Goal: Check status: Check status

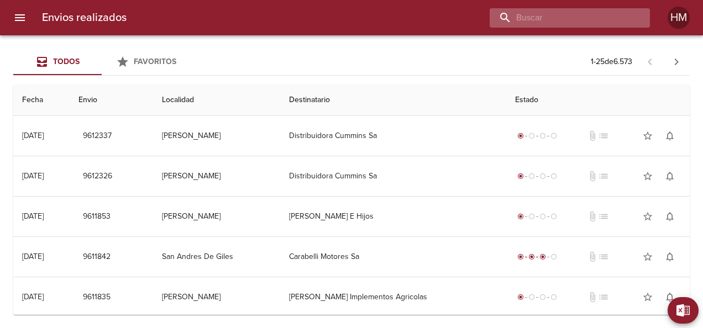
click at [617, 13] on input "buscar" at bounding box center [561, 17] width 142 height 19
paste input "66647"
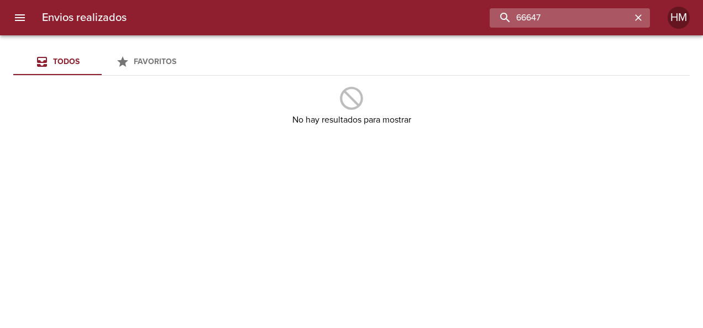
click at [543, 15] on input "66647" at bounding box center [561, 17] width 142 height 19
paste input "5908"
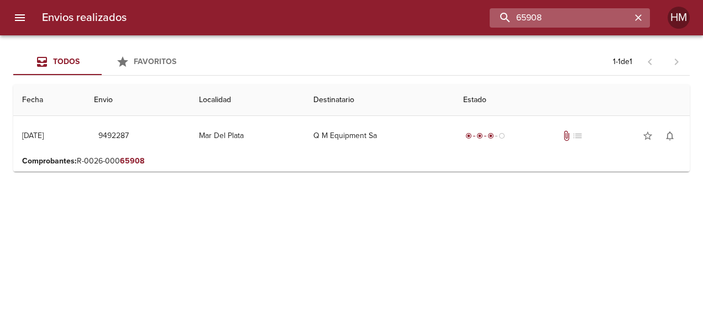
click at [543, 13] on input "65908" at bounding box center [561, 17] width 142 height 19
paste input "5"
click at [601, 21] on input "65905" at bounding box center [561, 17] width 142 height 19
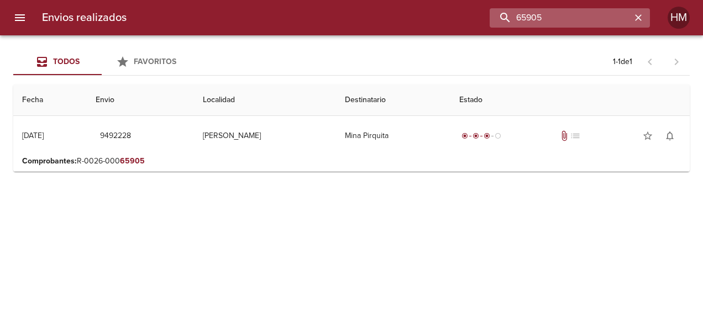
paste input "6314"
click at [610, 12] on input "66314" at bounding box center [561, 17] width 142 height 19
paste input "450"
click at [560, 22] on input "66450" at bounding box center [561, 17] width 142 height 19
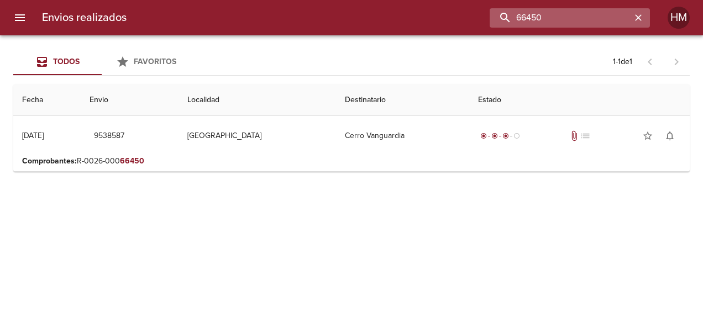
click at [560, 22] on input "66450" at bounding box center [561, 17] width 142 height 19
paste input "3317"
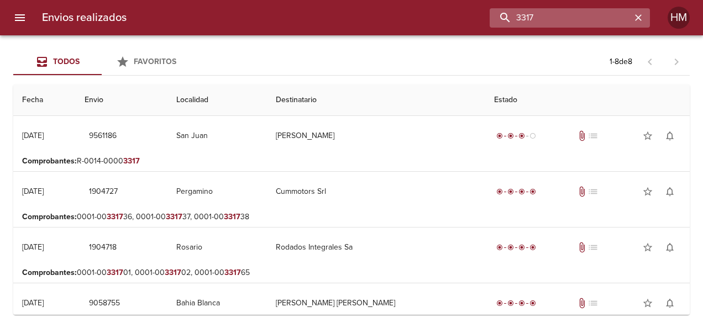
click at [596, 8] on input "3317" at bounding box center [561, 17] width 142 height 19
paste input "66664"
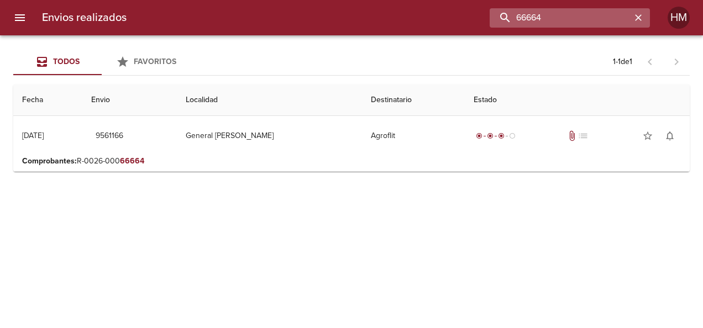
click at [585, 20] on input "66664" at bounding box center [561, 17] width 142 height 19
drag, startPoint x: 585, startPoint y: 20, endPoint x: 566, endPoint y: 26, distance: 20.3
click at [583, 20] on input "66664" at bounding box center [561, 17] width 142 height 19
paste input "85"
click at [564, 27] on input "66685" at bounding box center [561, 17] width 142 height 19
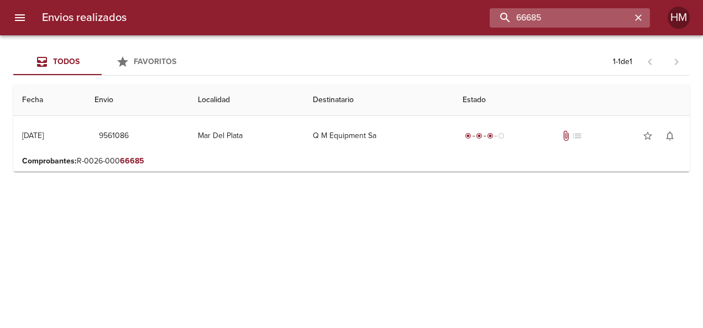
click at [583, 23] on input "66685" at bounding box center [561, 17] width 142 height 19
paste input "50"
click at [598, 12] on input "66650" at bounding box center [561, 17] width 142 height 19
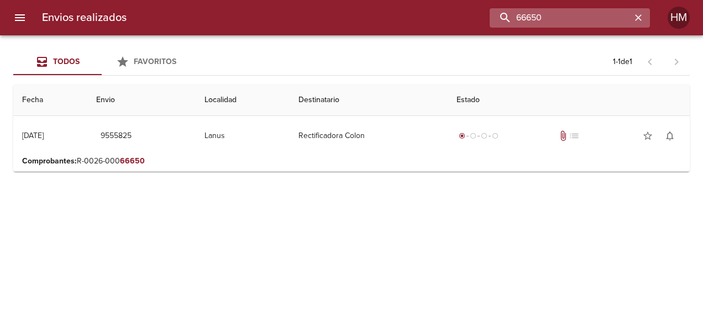
paste input "2"
click at [622, 18] on input "66652" at bounding box center [561, 17] width 142 height 19
drag, startPoint x: 622, startPoint y: 18, endPoint x: 568, endPoint y: 13, distance: 53.3
click at [568, 13] on input "66652" at bounding box center [561, 17] width 142 height 19
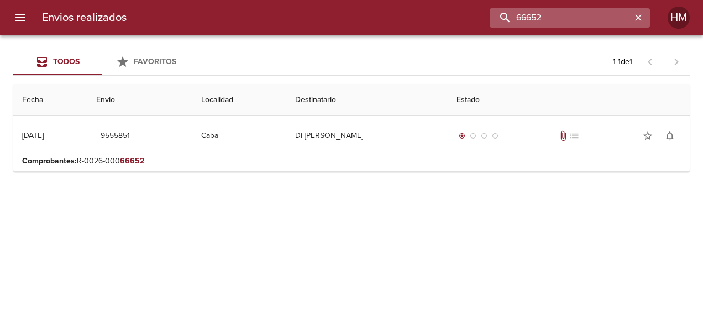
click at [568, 13] on input "66652" at bounding box center [561, 17] width 142 height 19
paste input "231"
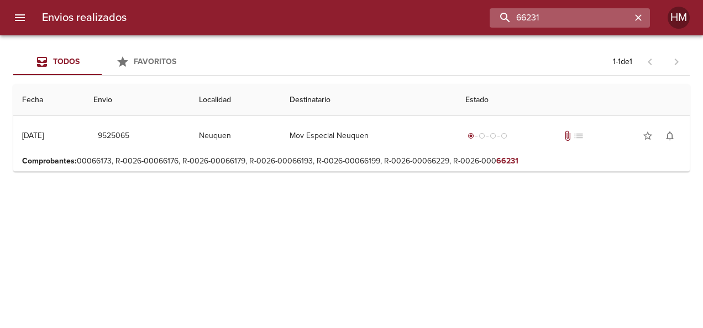
click at [602, 15] on input "66231" at bounding box center [561, 17] width 142 height 19
drag, startPoint x: 602, startPoint y: 15, endPoint x: 596, endPoint y: 21, distance: 8.6
click at [599, 17] on input "66231" at bounding box center [561, 17] width 142 height 19
paste input "18"
click at [558, 13] on input "66181" at bounding box center [561, 17] width 142 height 19
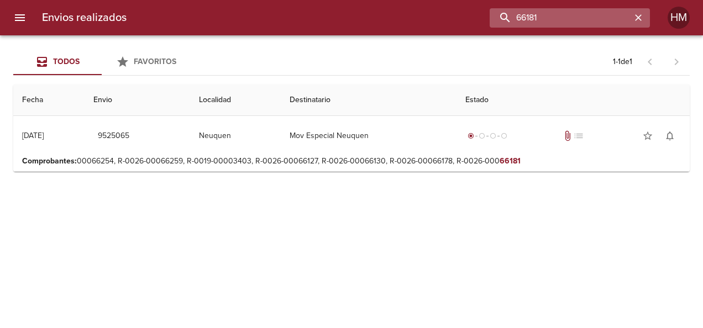
click at [558, 13] on input "66181" at bounding box center [561, 17] width 142 height 19
paste input "786"
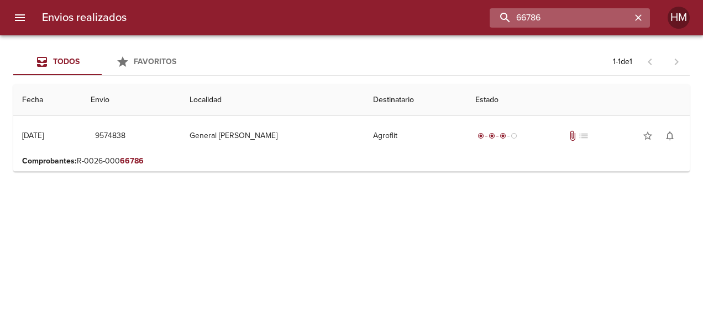
click at [573, 15] on input "66786" at bounding box center [561, 17] width 142 height 19
paste input "805"
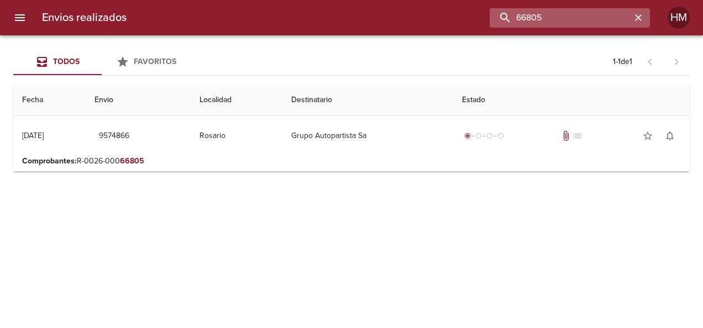
click at [541, 13] on input "66805" at bounding box center [561, 17] width 142 height 19
paste input "52"
type input "66852"
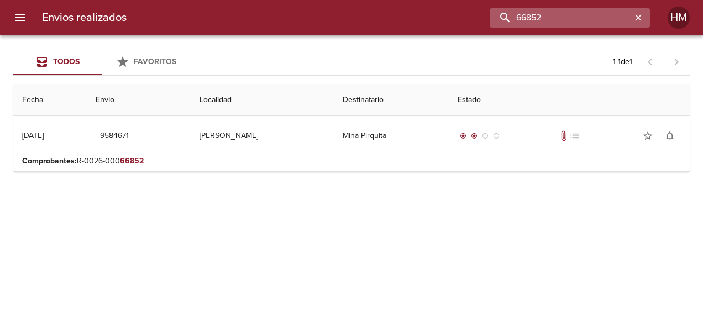
click at [553, 22] on input "66852" at bounding box center [561, 17] width 142 height 19
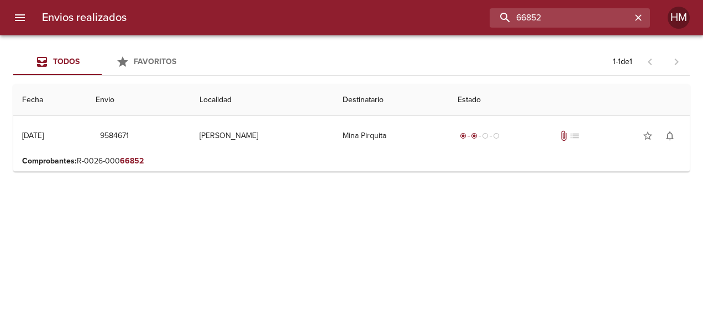
paste input "buscar"
paste input "v"
click at [547, 24] on input "v" at bounding box center [561, 17] width 142 height 19
paste input "66860"
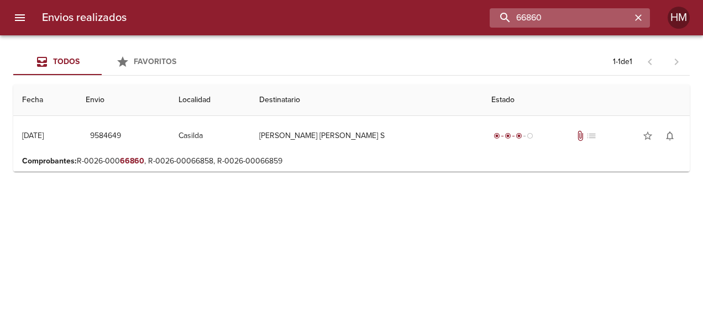
click at [537, 16] on input "66860" at bounding box center [561, 17] width 142 height 19
paste input "91"
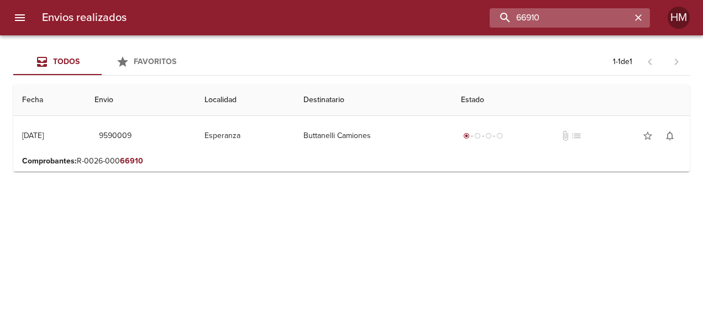
click at [542, 25] on input "66910" at bounding box center [561, 17] width 142 height 19
paste input "03"
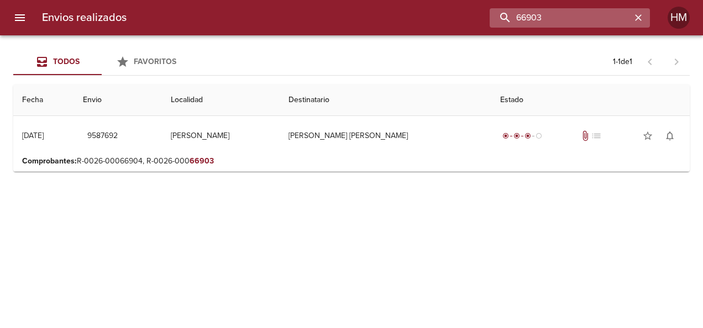
click at [581, 19] on input "66903" at bounding box center [561, 17] width 142 height 19
paste input "898"
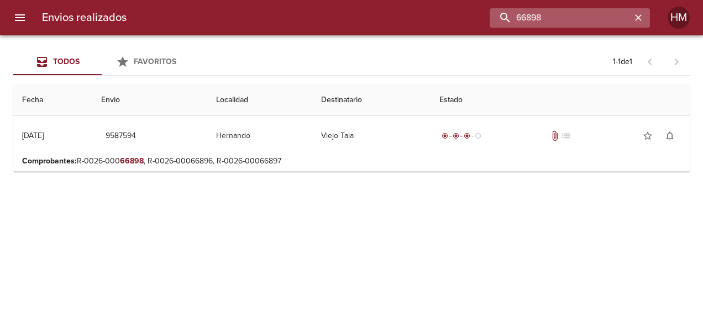
click at [617, 17] on input "66898" at bounding box center [561, 17] width 142 height 19
paste input "931"
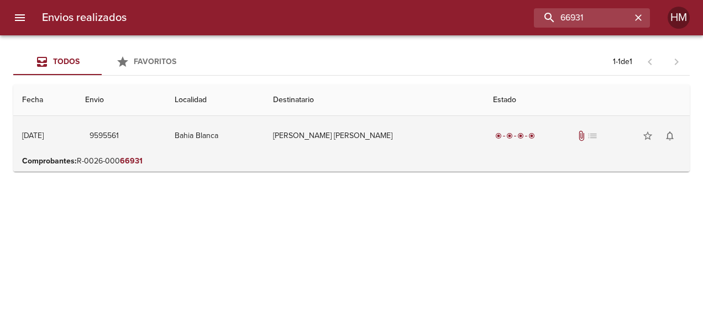
click at [410, 140] on td "[PERSON_NAME] [PERSON_NAME]" at bounding box center [374, 136] width 220 height 40
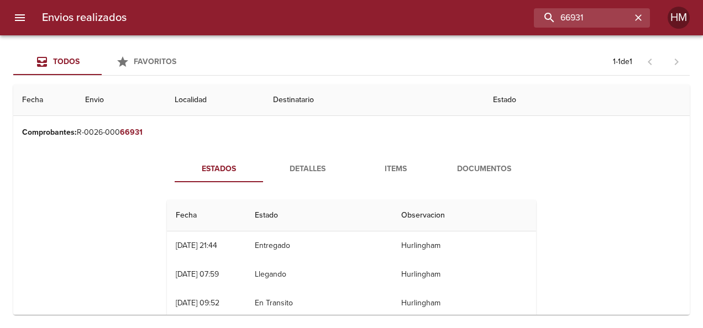
scroll to position [139, 0]
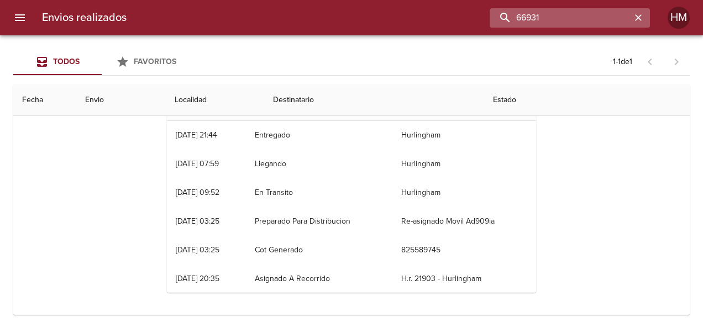
click at [576, 19] on input "66931" at bounding box center [561, 17] width 142 height 19
paste input "22"
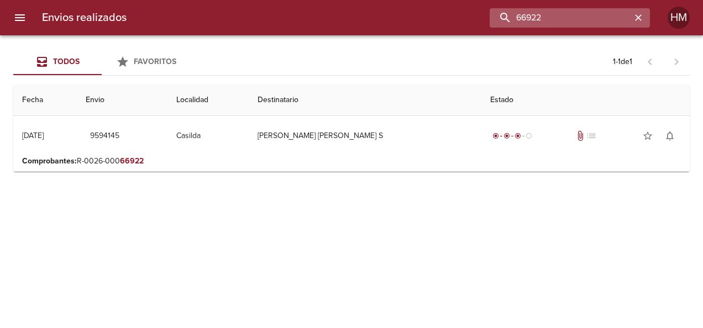
scroll to position [0, 0]
click at [584, 10] on input "66922" at bounding box center [561, 17] width 142 height 19
paste input "74"
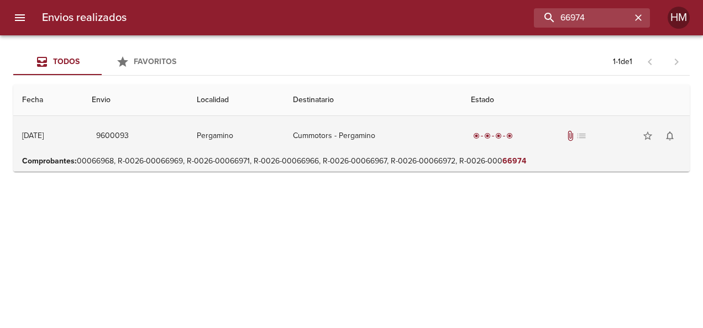
click at [389, 150] on td "Cummotors - Pergamino" at bounding box center [373, 136] width 178 height 40
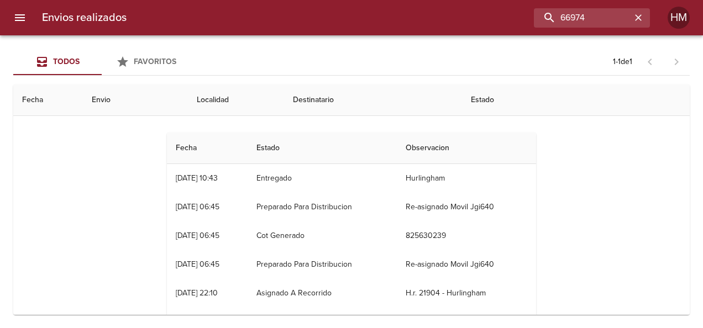
scroll to position [111, 0]
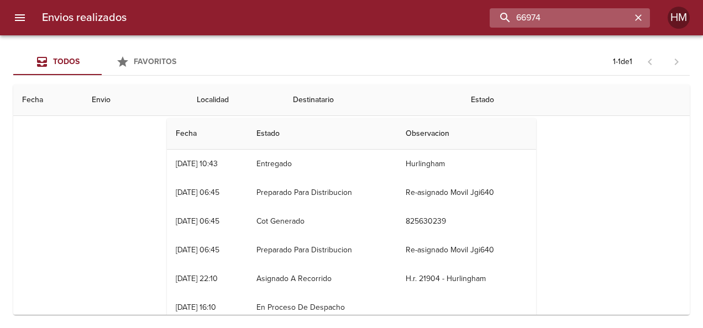
click at [582, 24] on input "66974" at bounding box center [561, 17] width 142 height 19
click at [584, 23] on input "66974" at bounding box center [561, 17] width 142 height 19
click at [585, 23] on input "66974" at bounding box center [561, 17] width 142 height 19
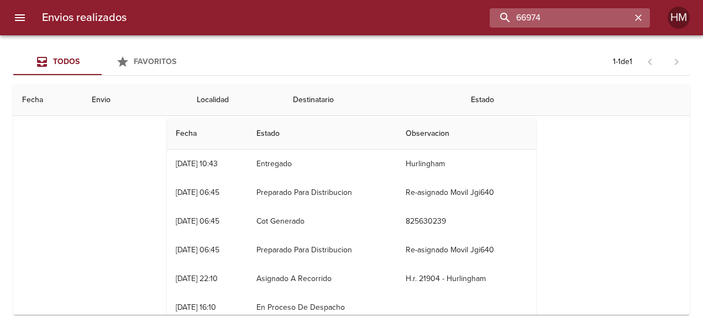
paste input "3336"
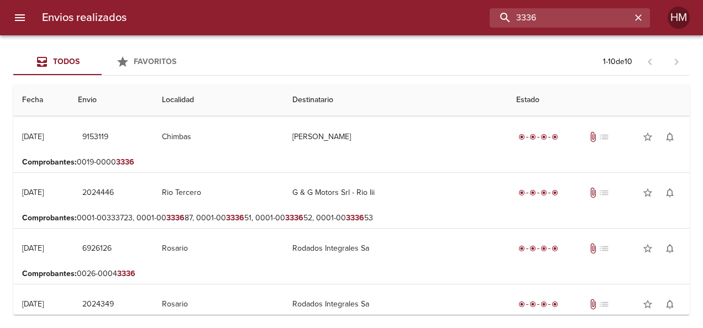
scroll to position [0, 0]
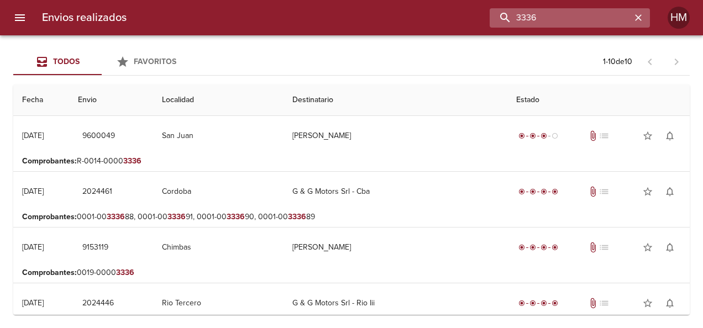
click at [556, 25] on input "3336" at bounding box center [561, 17] width 142 height 19
paste input "66964"
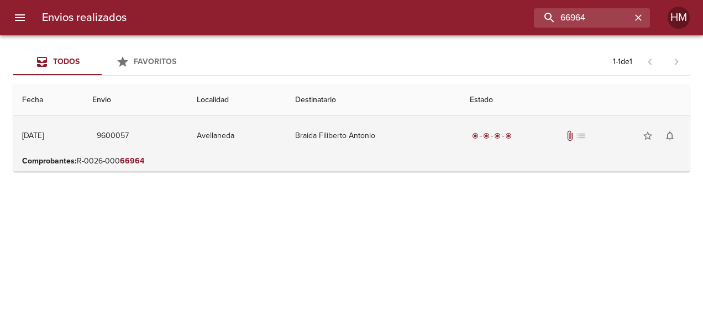
click at [390, 127] on td "Braida Filiberto Antonio" at bounding box center [373, 136] width 175 height 40
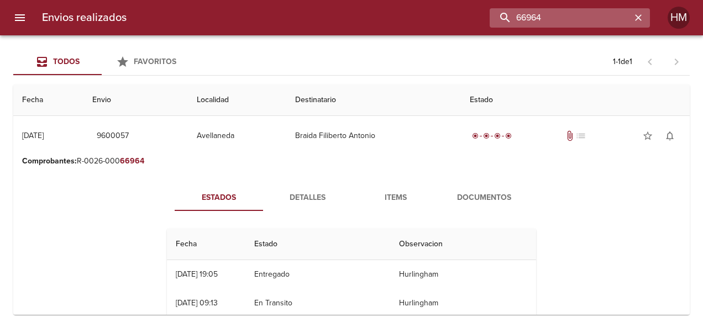
click at [572, 11] on input "66964" at bounding box center [561, 17] width 142 height 19
paste input "3"
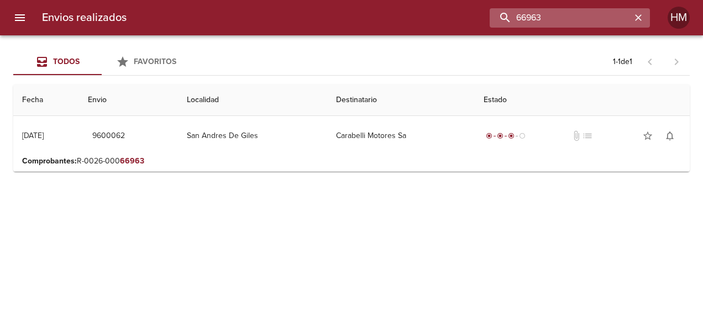
click at [614, 23] on input "66963" at bounding box center [561, 17] width 142 height 19
paste input "5"
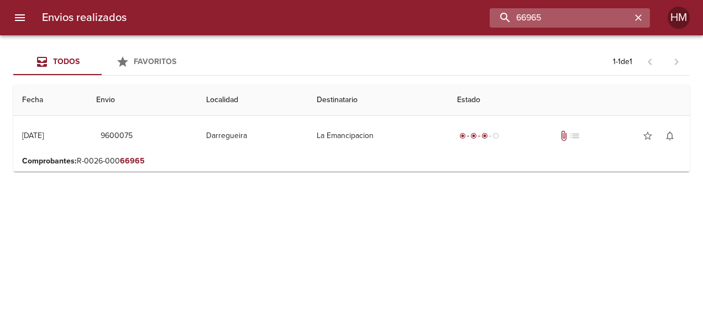
click at [574, 18] on input "66965" at bounding box center [561, 17] width 142 height 19
paste input "41"
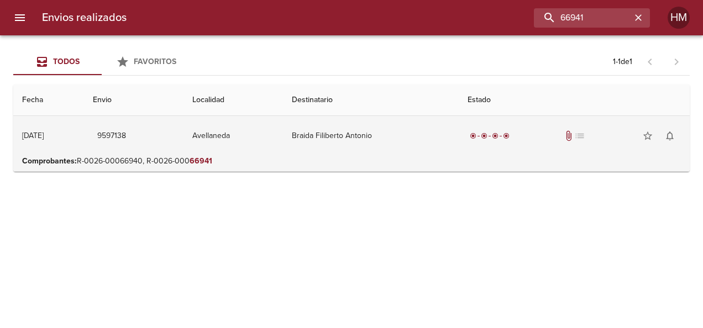
click at [440, 145] on td "Braida Filiberto Antonio" at bounding box center [371, 136] width 176 height 40
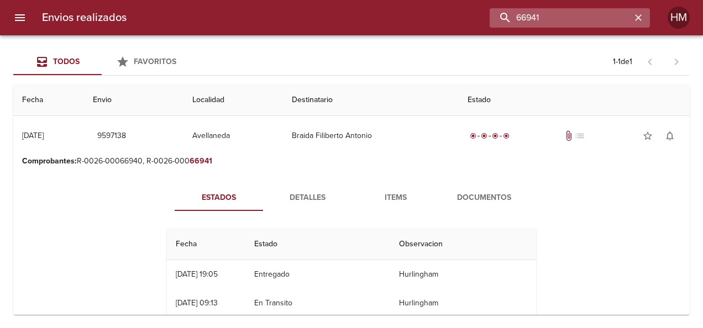
click at [582, 18] on input "66941" at bounding box center [561, 17] width 142 height 19
paste input "3333"
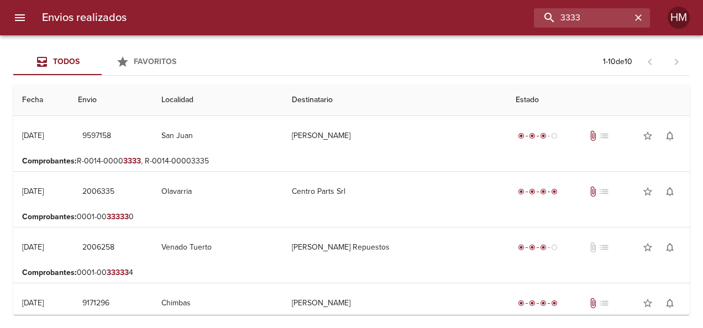
click at [553, 7] on div "Envios realizados 3333 HM" at bounding box center [351, 17] width 703 height 35
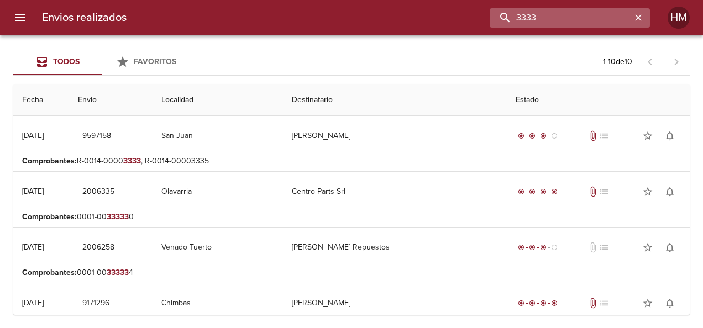
click at [575, 25] on input "3333" at bounding box center [561, 17] width 142 height 19
paste input "66939"
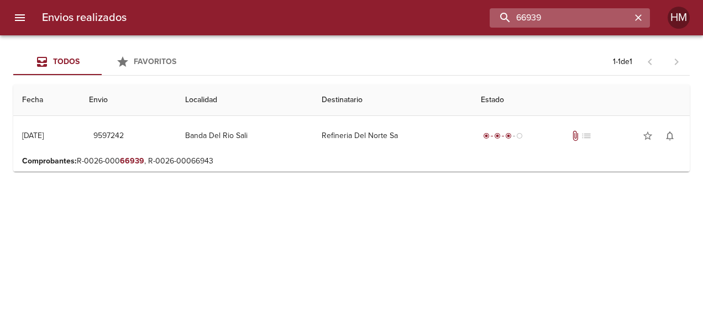
click at [561, 27] on input "66939" at bounding box center [561, 17] width 142 height 19
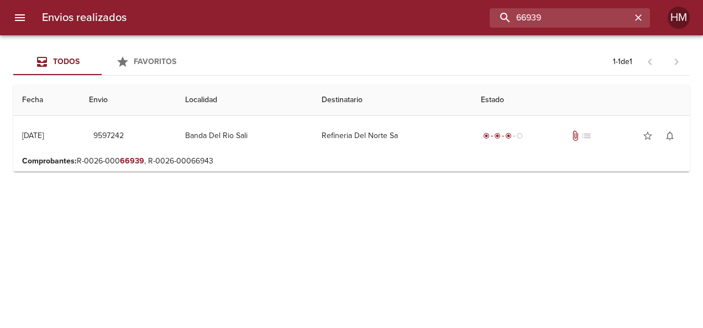
paste input "52"
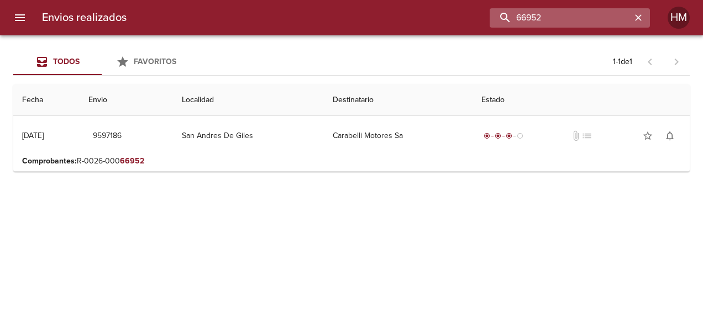
click at [577, 16] on input "66952" at bounding box center [561, 17] width 142 height 19
paste input "3"
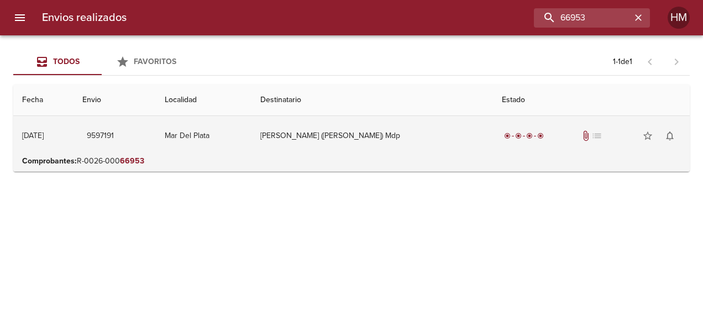
click at [326, 121] on td "[PERSON_NAME] ([PERSON_NAME]) Mdp" at bounding box center [373, 136] width 242 height 40
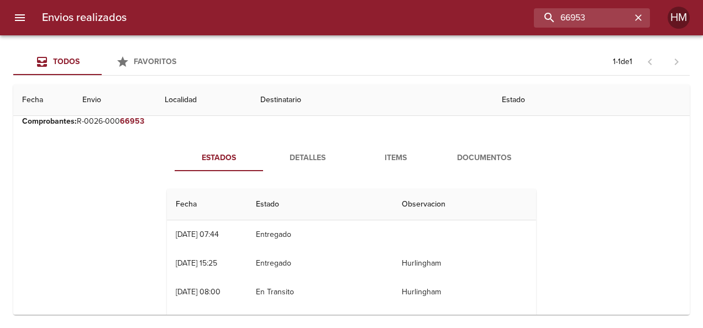
scroll to position [55, 0]
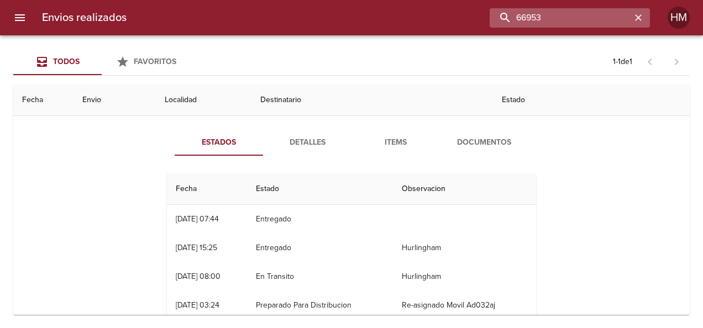
click at [583, 14] on input "66953" at bounding box center [561, 17] width 142 height 19
paste input "5"
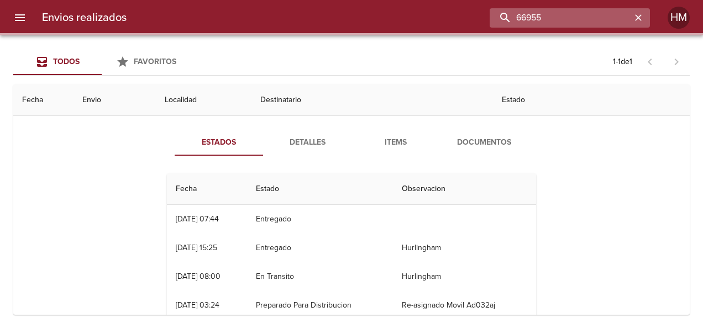
scroll to position [0, 0]
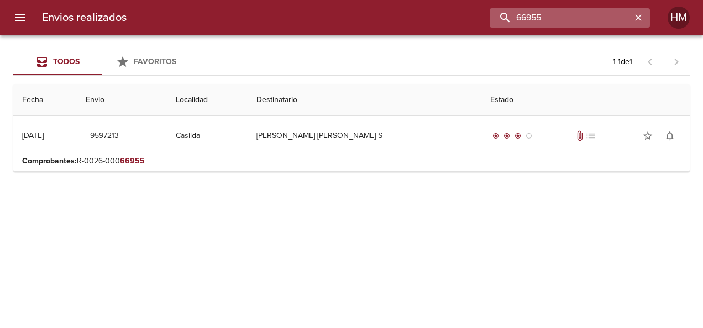
click at [576, 16] on input "66955" at bounding box center [561, 17] width 142 height 19
click at [576, 17] on input "66955" at bounding box center [561, 17] width 142 height 19
paste input "43"
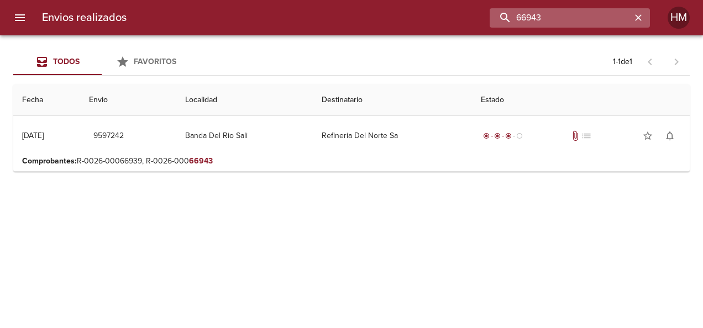
click at [588, 15] on input "66943" at bounding box center [561, 17] width 142 height 19
paste input "7029"
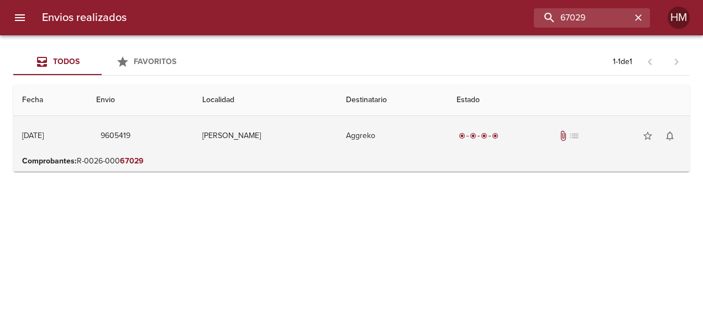
click at [336, 149] on td "[PERSON_NAME]" at bounding box center [266, 136] width 144 height 40
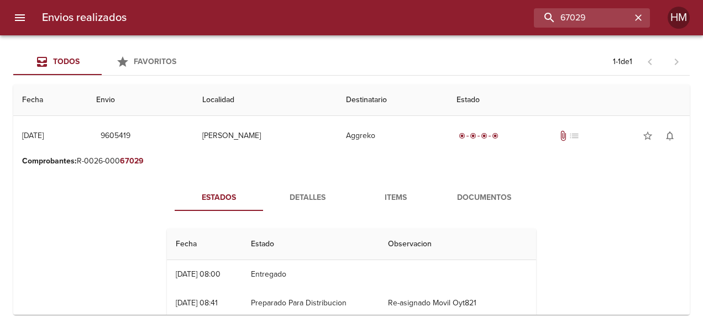
scroll to position [111, 0]
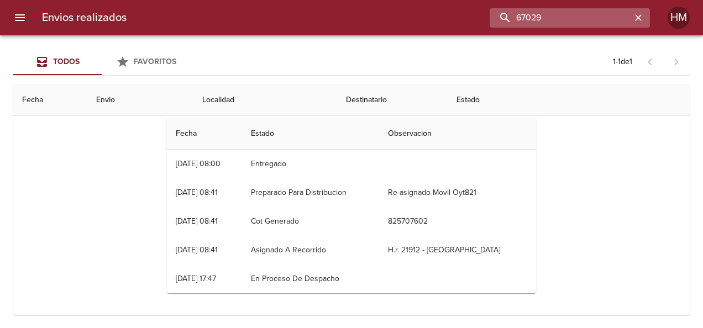
click at [616, 14] on input "67029" at bounding box center [561, 17] width 142 height 19
paste input "33"
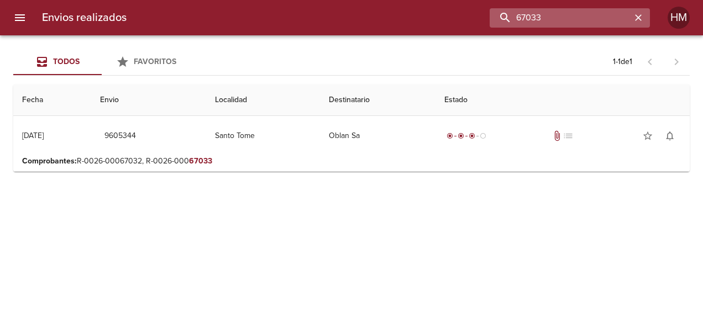
scroll to position [0, 0]
click at [596, 9] on input "67033" at bounding box center [561, 17] width 142 height 19
paste input "2"
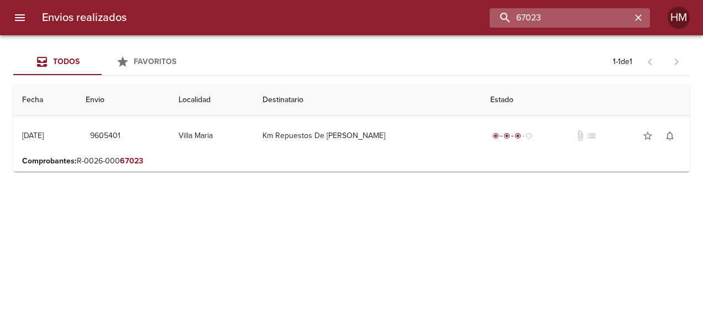
click at [551, 15] on input "67023" at bounding box center [561, 17] width 142 height 19
paste input "2"
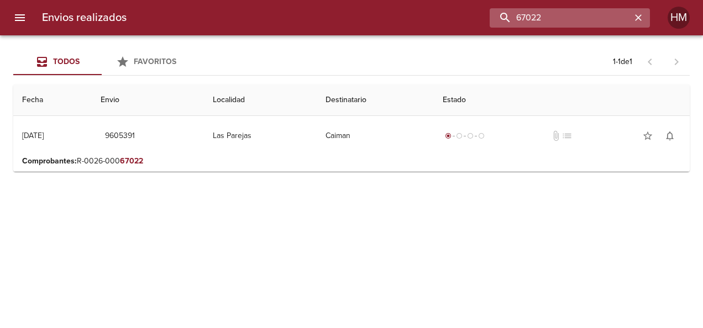
click at [554, 21] on input "67022" at bounding box center [561, 17] width 142 height 19
paste input "4"
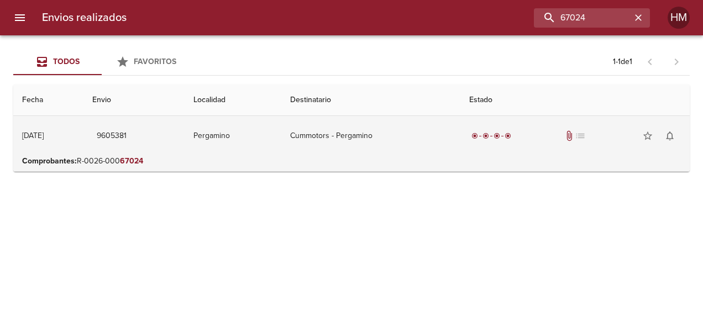
click at [372, 144] on td "Cummotors - Pergamino" at bounding box center [370, 136] width 179 height 40
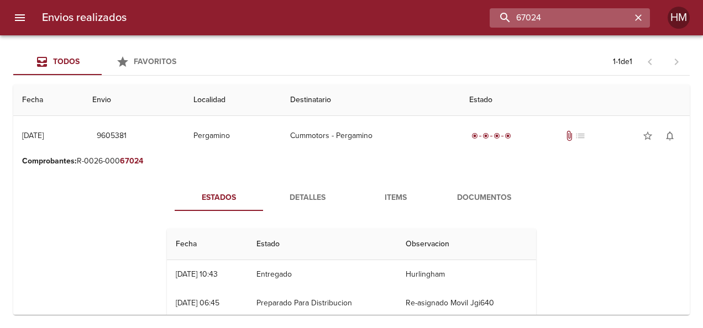
click at [576, 12] on input "67024" at bounding box center [561, 17] width 142 height 19
paste input "12"
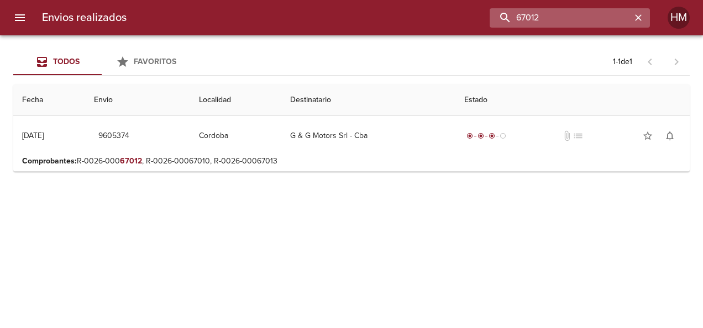
click at [566, 18] on input "67012" at bounding box center [561, 17] width 142 height 19
paste input "20"
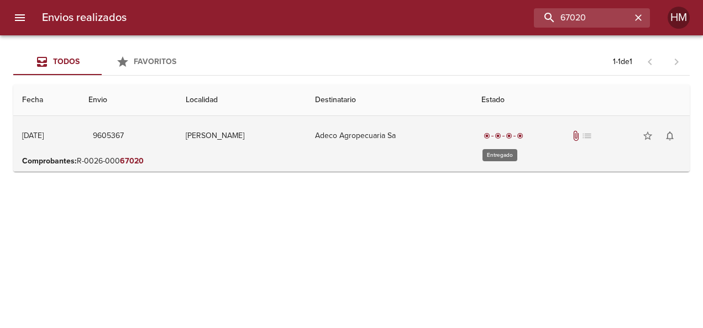
click at [492, 148] on td "radio_button_checked radio_button_checked radio_button_checked radio_button_che…" at bounding box center [581, 136] width 217 height 40
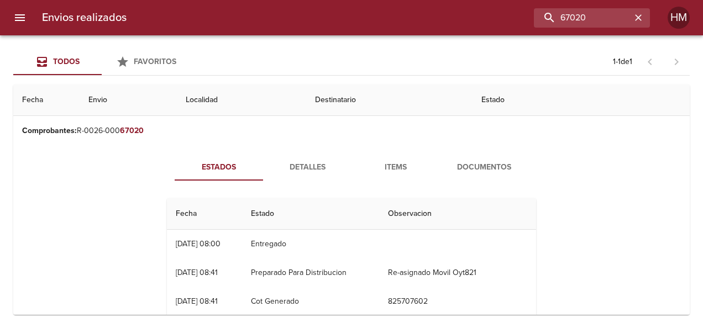
scroll to position [55, 0]
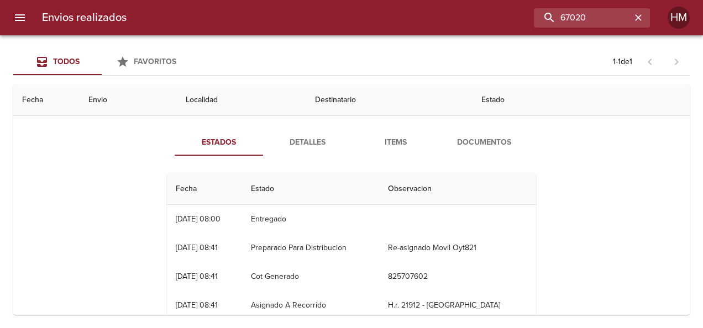
click at [600, 4] on div "Envios realizados 67020 HM" at bounding box center [351, 17] width 703 height 35
click at [599, 22] on input "67020" at bounding box center [561, 17] width 142 height 19
click at [599, 23] on input "67020" at bounding box center [561, 17] width 142 height 19
drag, startPoint x: 599, startPoint y: 23, endPoint x: 556, endPoint y: 10, distance: 45.0
click at [556, 10] on input "67020" at bounding box center [561, 17] width 142 height 19
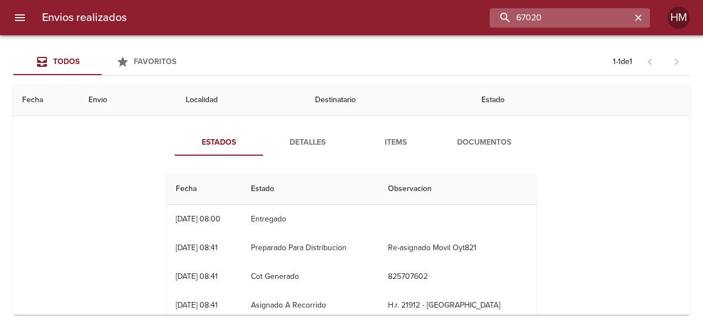
click at [556, 10] on input "67020" at bounding box center [561, 17] width 142 height 19
paste input "1"
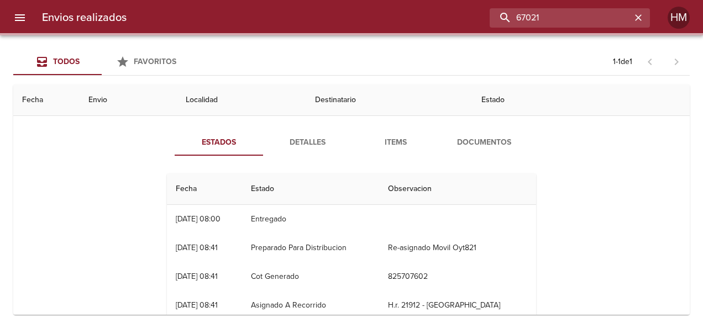
scroll to position [0, 0]
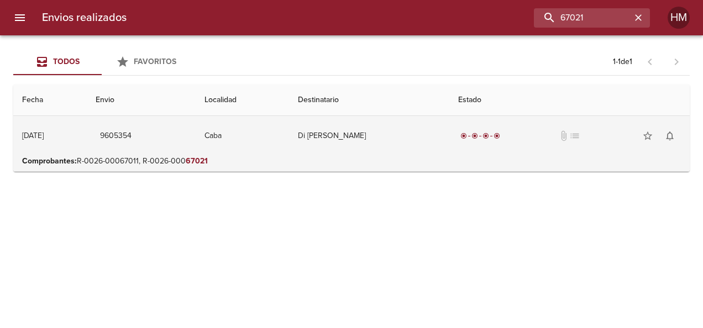
click at [445, 131] on td "Di [PERSON_NAME]" at bounding box center [369, 136] width 160 height 40
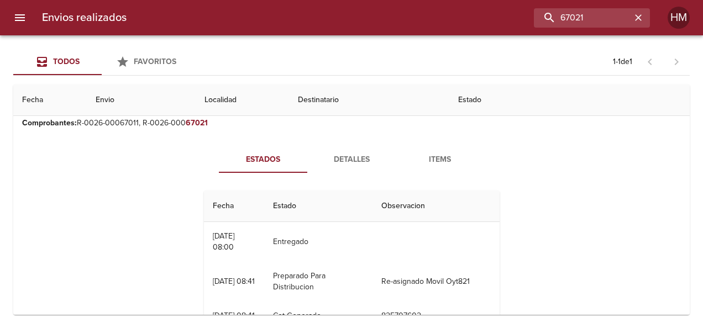
scroll to position [55, 0]
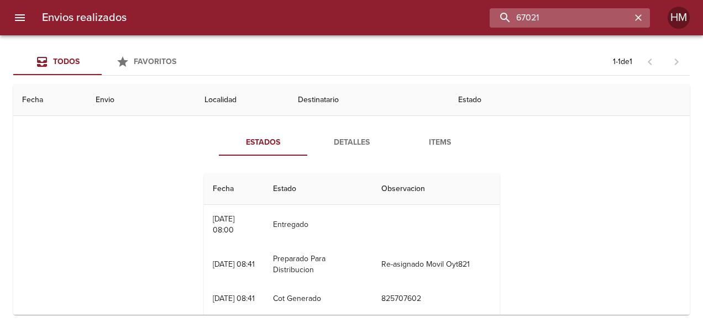
click at [577, 15] on input "67021" at bounding box center [561, 17] width 142 height 19
paste input "8"
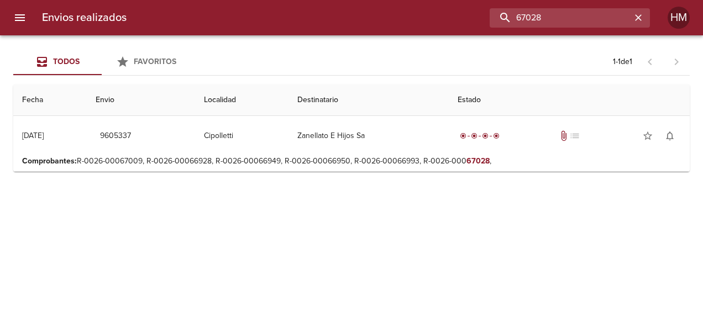
scroll to position [0, 0]
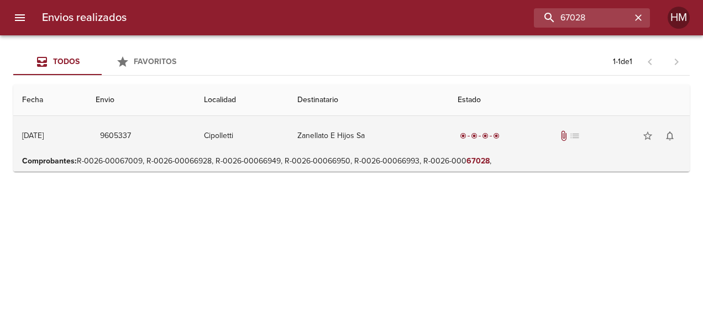
click at [269, 121] on td "Cipolletti" at bounding box center [241, 136] width 93 height 40
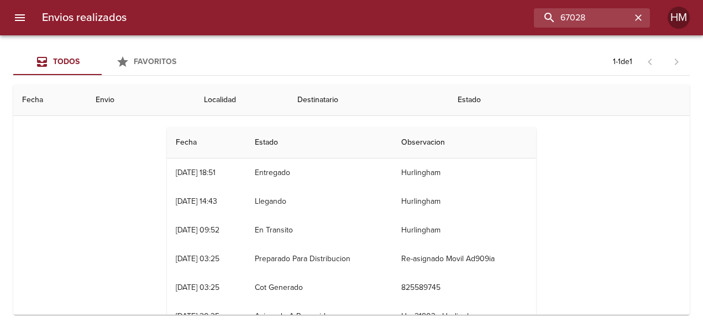
scroll to position [84, 0]
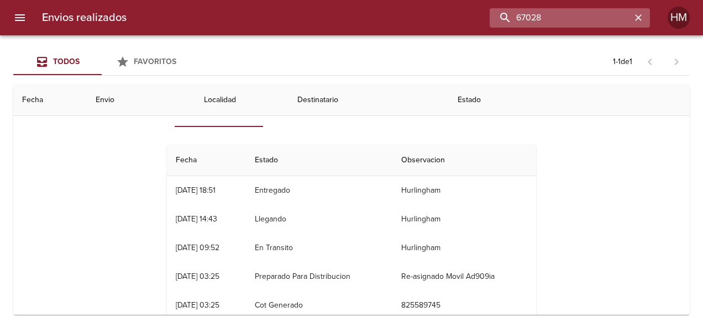
click at [585, 19] on input "67028" at bounding box center [561, 17] width 142 height 19
paste input "01"
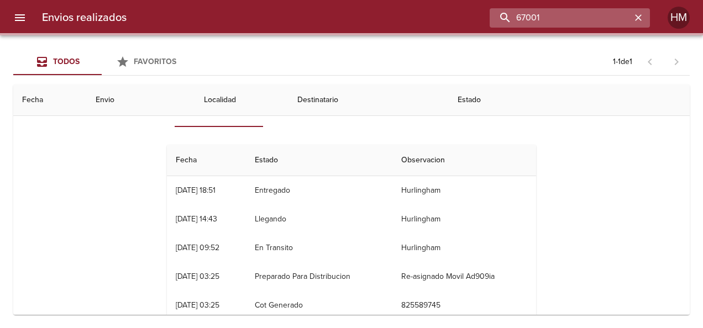
scroll to position [0, 0]
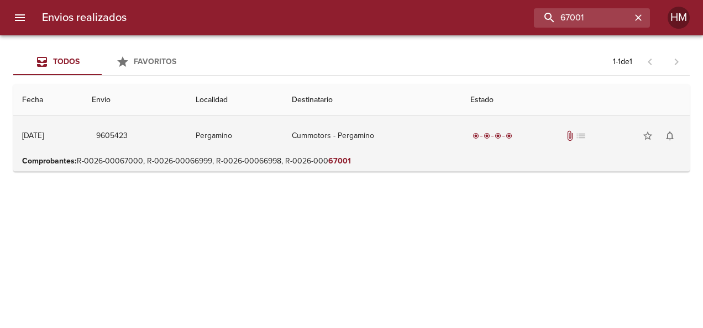
click at [438, 122] on td "Cummotors - Pergamino" at bounding box center [372, 136] width 178 height 40
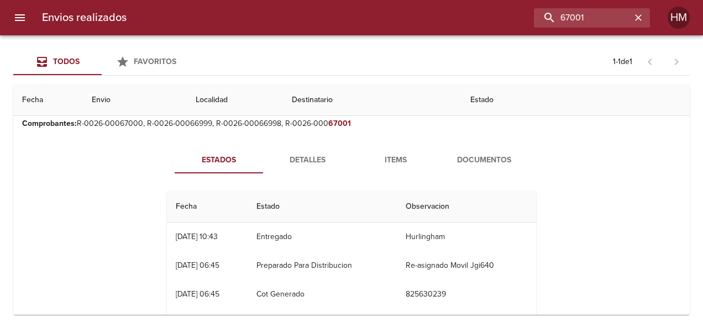
scroll to position [55, 0]
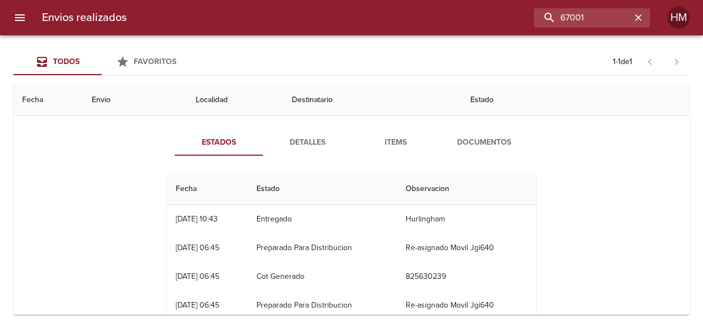
click at [314, 151] on button "Detalles" at bounding box center [307, 142] width 88 height 27
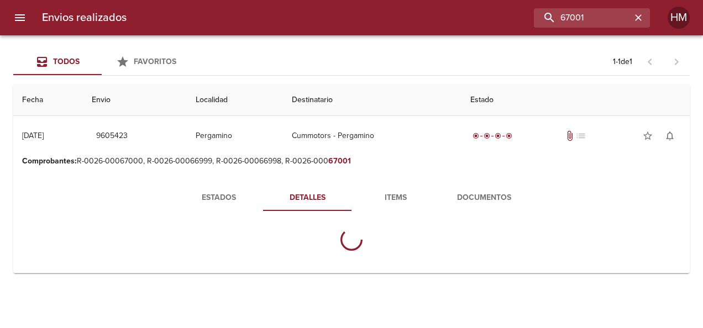
scroll to position [0, 0]
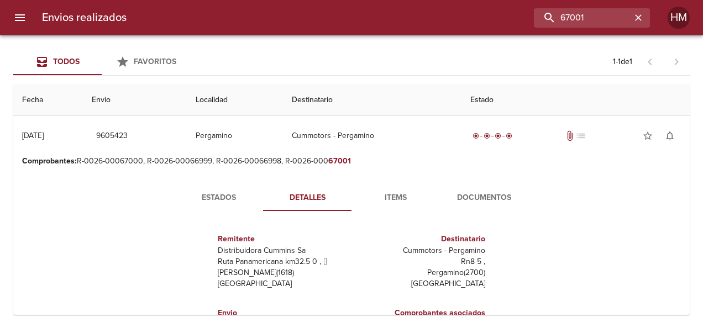
click at [231, 192] on span "Estados" at bounding box center [218, 198] width 75 height 14
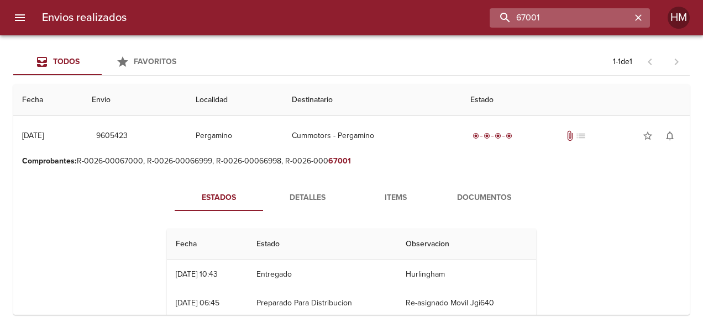
click at [589, 14] on input "67001" at bounding box center [561, 17] width 142 height 19
paste input "27"
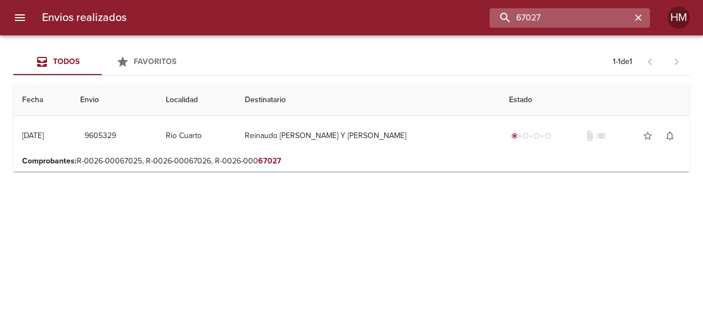
click at [603, 14] on input "67027" at bounding box center [561, 17] width 142 height 19
paste input "1"
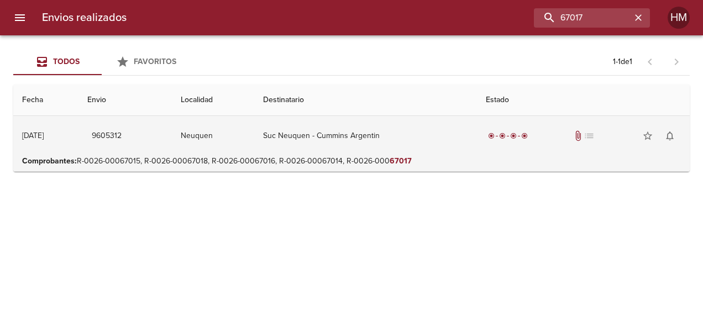
click at [487, 126] on td "radio_button_checked radio_button_checked radio_button_checked radio_button_che…" at bounding box center [583, 136] width 213 height 40
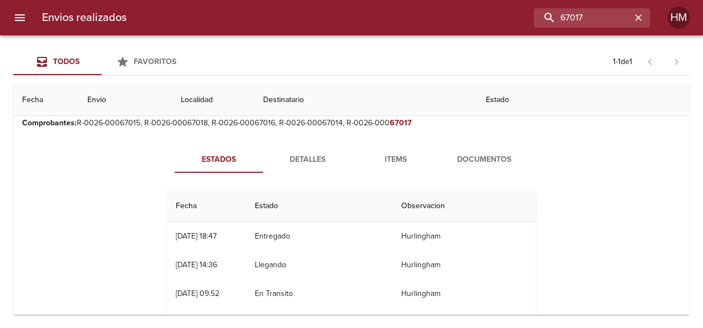
scroll to position [55, 0]
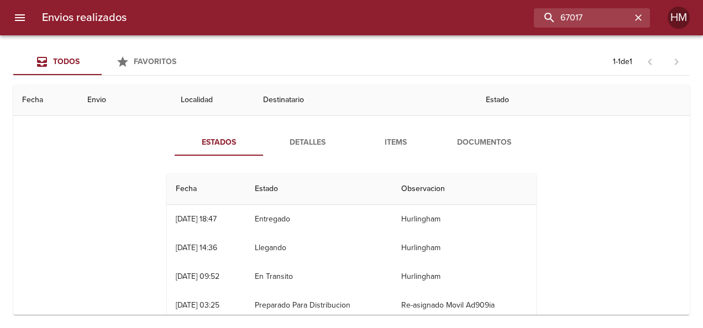
click at [570, 28] on div "Envios realizados 67017 HM" at bounding box center [351, 17] width 703 height 35
click at [571, 20] on input "67017" at bounding box center [561, 17] width 142 height 19
paste input "6988"
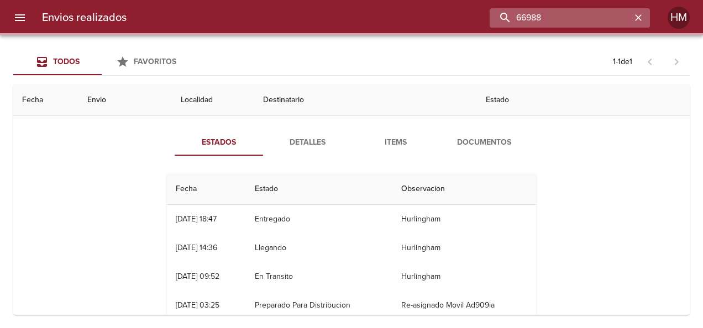
scroll to position [0, 0]
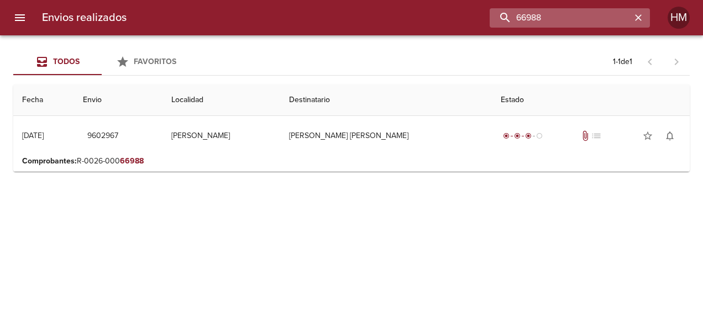
click at [584, 16] on input "66988" at bounding box center [561, 17] width 142 height 19
paste input "90"
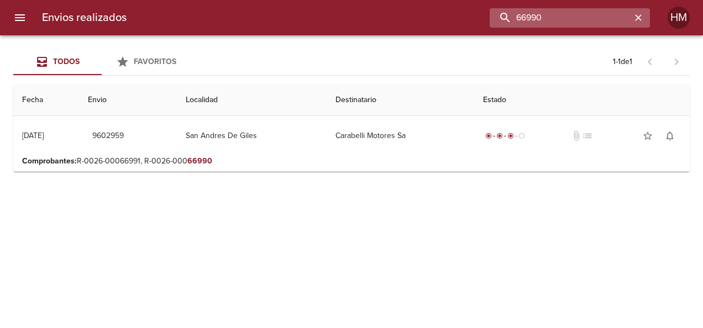
click at [579, 20] on input "66990" at bounding box center [561, 17] width 142 height 19
paste input "2"
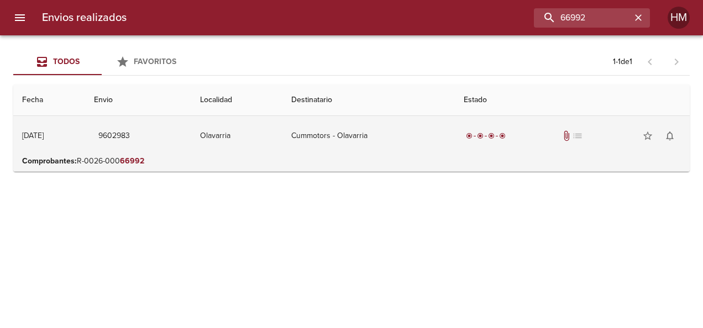
click at [243, 152] on td "Olavarria" at bounding box center [236, 136] width 91 height 40
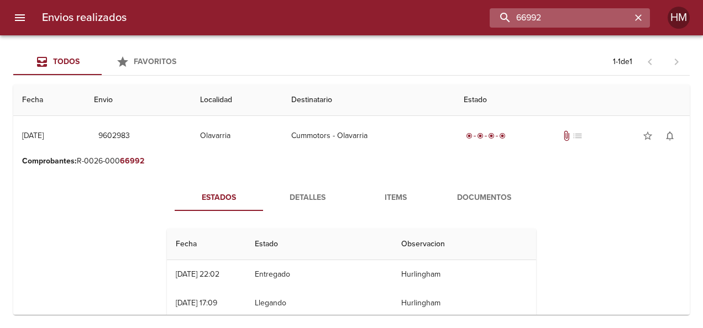
click at [601, 21] on input "66992" at bounding box center [561, 17] width 142 height 19
paste input "7004"
type input "67004"
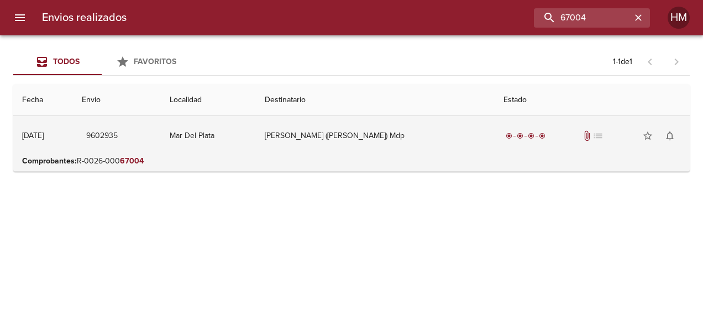
click at [226, 154] on td "Mar Del Plata" at bounding box center [208, 136] width 95 height 40
